Goal: Task Accomplishment & Management: Manage account settings

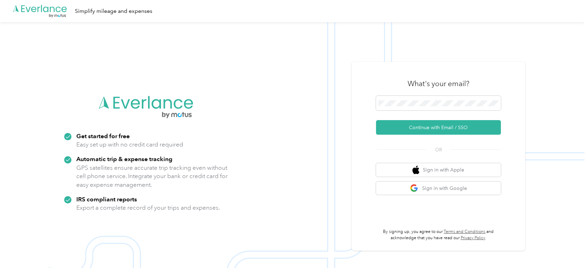
click at [442, 119] on form "Continue with Email / SSO" at bounding box center [438, 115] width 125 height 39
click at [440, 127] on button "Continue with Email / SSO" at bounding box center [438, 127] width 125 height 15
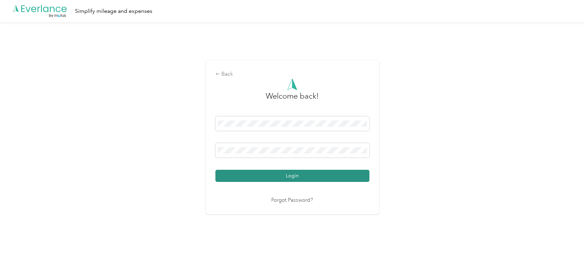
click at [267, 180] on button "Login" at bounding box center [293, 176] width 154 height 12
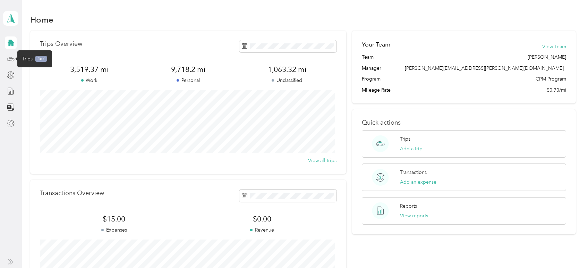
click at [11, 58] on icon at bounding box center [10, 58] width 3 height 0
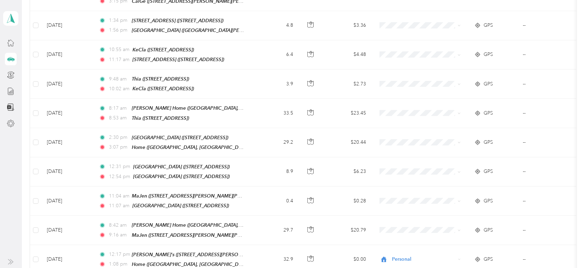
scroll to position [687, 0]
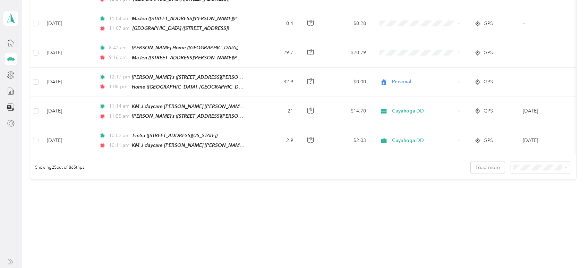
click at [524, 196] on span "100 per load" at bounding box center [528, 197] width 28 height 6
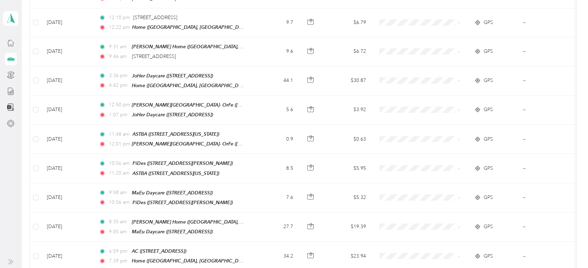
scroll to position [1279, 0]
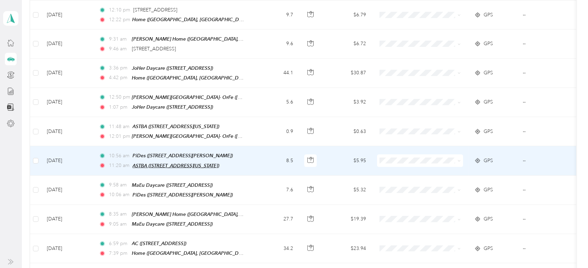
click at [202, 163] on span "ASTBA ([STREET_ADDRESS][US_STATE])" at bounding box center [176, 166] width 87 height 6
click at [277, 146] on td "8.5" at bounding box center [276, 160] width 46 height 29
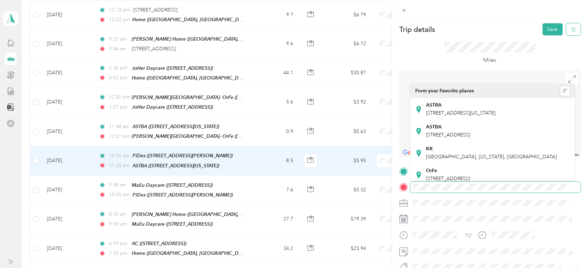
click at [571, 31] on icon "button" at bounding box center [573, 29] width 5 height 5
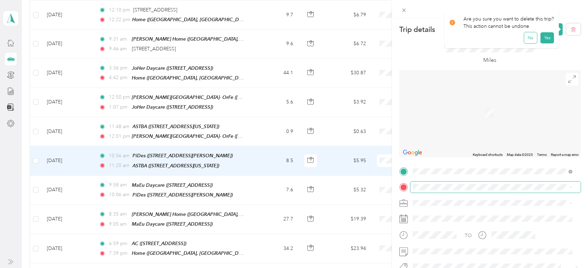
click at [527, 37] on button "No" at bounding box center [530, 37] width 13 height 11
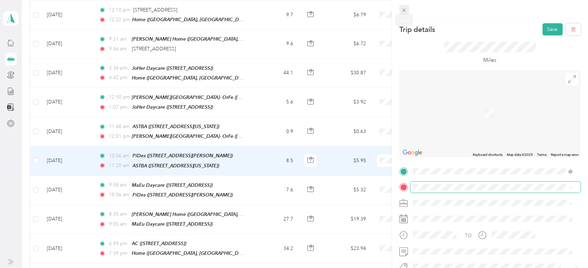
click at [404, 10] on icon at bounding box center [404, 10] width 3 height 3
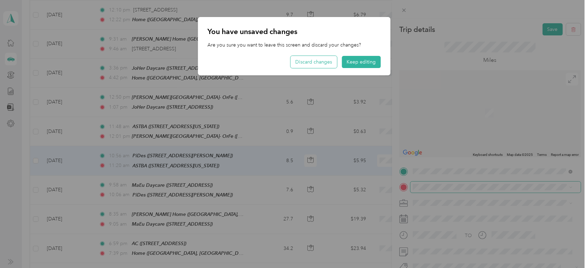
click at [319, 63] on button "Discard changes" at bounding box center [313, 62] width 47 height 12
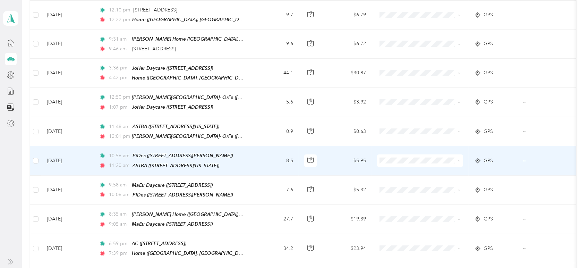
click at [269, 146] on td "8.5" at bounding box center [276, 160] width 46 height 29
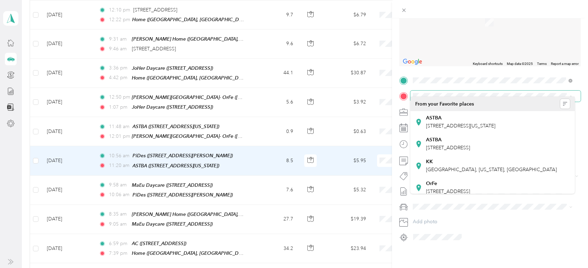
scroll to position [96, 0]
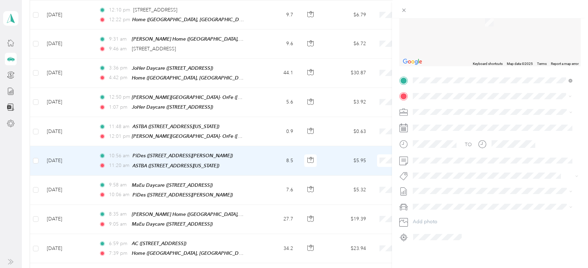
click at [453, 112] on span "[STREET_ADDRESS][PERSON_NAME][US_STATE]" at bounding box center [480, 115] width 108 height 6
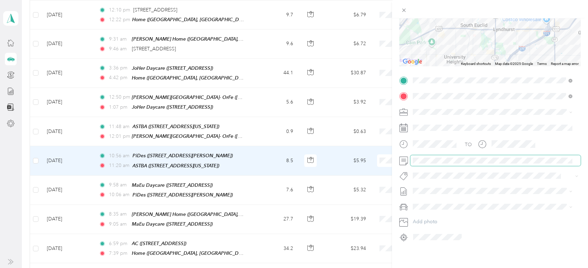
click at [378, 155] on div "Trip details Save This trip cannot be edited because it is either under review,…" at bounding box center [294, 134] width 588 height 268
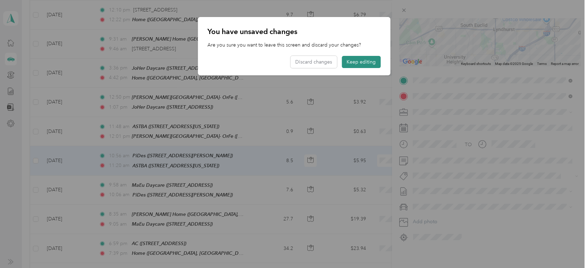
click at [355, 65] on button "Keep editing" at bounding box center [361, 62] width 39 height 12
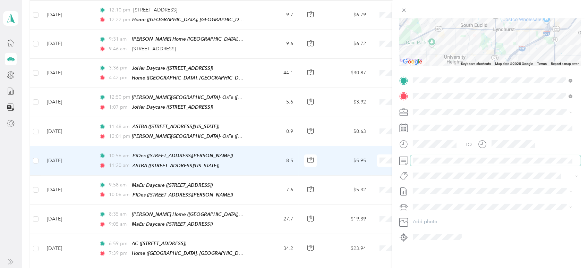
click at [505, 155] on span at bounding box center [496, 160] width 170 height 11
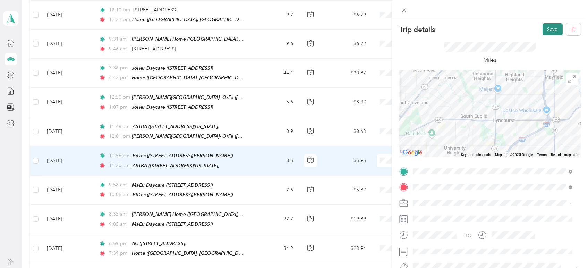
click at [549, 25] on button "Save" at bounding box center [553, 29] width 20 height 12
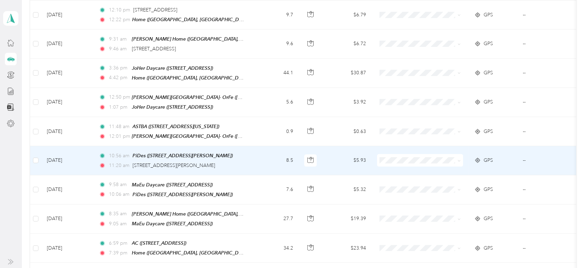
click at [398, 146] on span "Cuyahoga DD" at bounding box center [427, 147] width 64 height 7
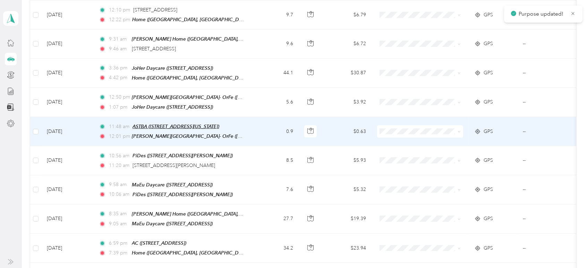
click at [159, 124] on span "ASTBA ([STREET_ADDRESS][US_STATE])" at bounding box center [176, 127] width 87 height 6
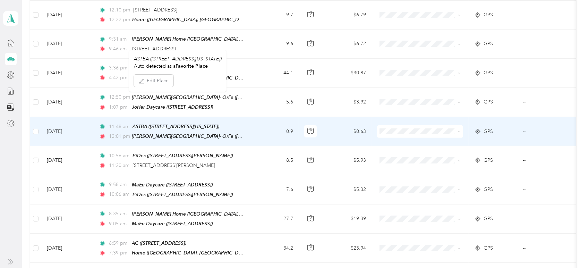
click at [272, 117] on td "0.9" at bounding box center [276, 131] width 46 height 29
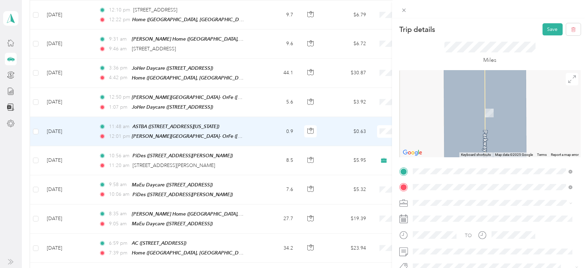
click at [479, 106] on span "[STREET_ADDRESS][PERSON_NAME][US_STATE]" at bounding box center [480, 103] width 108 height 6
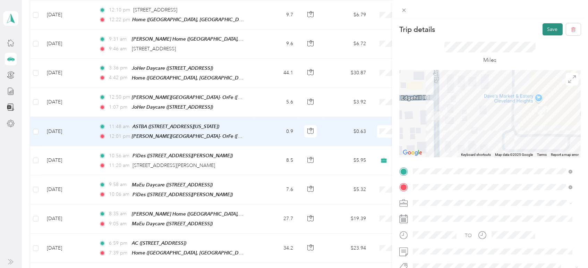
click at [547, 29] on button "Save" at bounding box center [553, 29] width 20 height 12
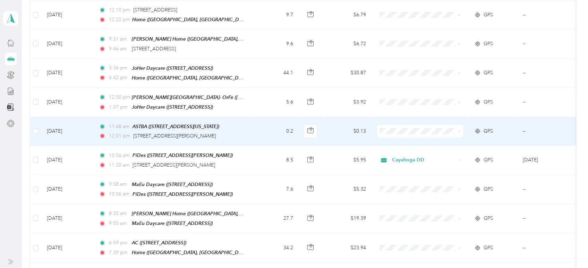
click at [408, 119] on span "Cuyahoga DD" at bounding box center [427, 118] width 64 height 7
click at [283, 117] on td "0.2" at bounding box center [276, 131] width 46 height 29
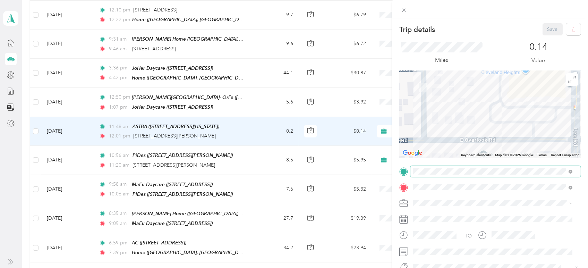
click at [569, 174] on span at bounding box center [571, 171] width 4 height 6
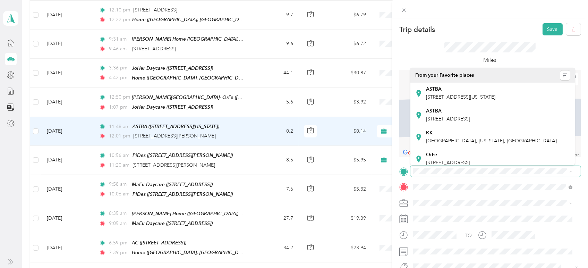
click at [521, 166] on span at bounding box center [496, 171] width 170 height 11
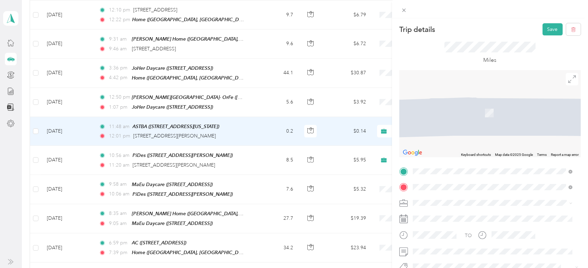
click at [497, 89] on span "[STREET_ADDRESS][PERSON_NAME][US_STATE]" at bounding box center [480, 87] width 108 height 6
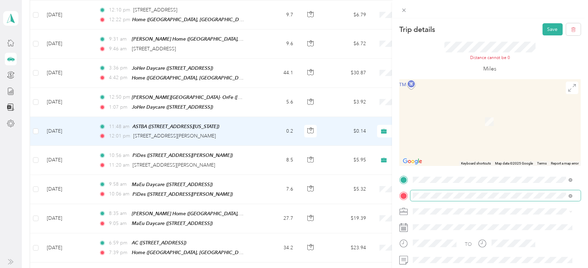
click at [499, 122] on span "[GEOGRAPHIC_DATA], [US_STATE], [GEOGRAPHIC_DATA]" at bounding box center [491, 121] width 131 height 6
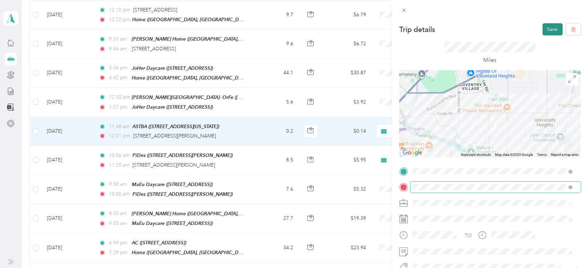
click at [545, 28] on button "Save" at bounding box center [553, 29] width 20 height 12
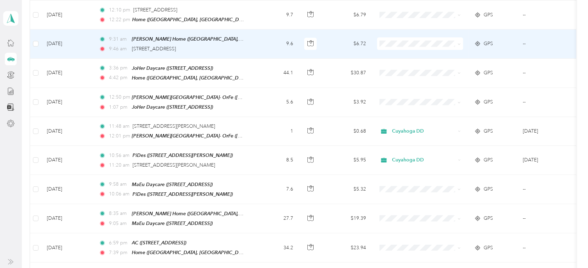
click at [545, 29] on td "--" at bounding box center [548, 43] width 63 height 29
